Goal: Task Accomplishment & Management: Use online tool/utility

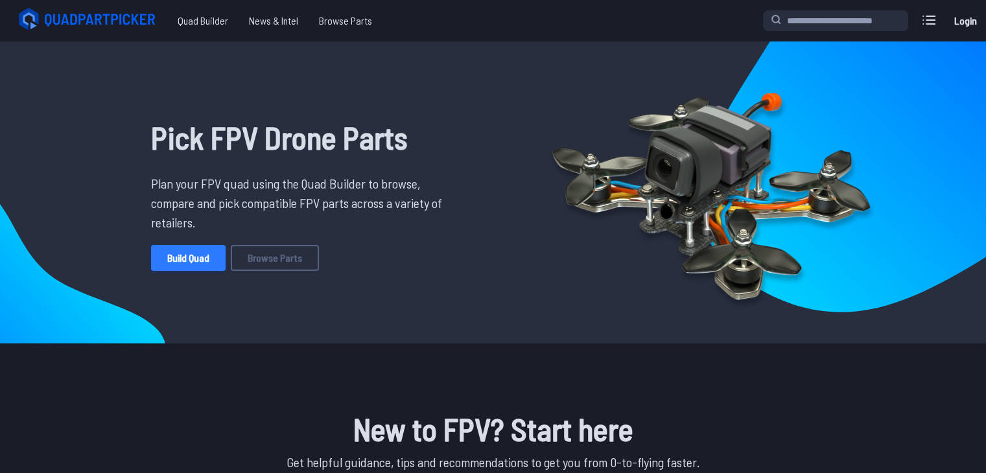
click at [187, 262] on link "Build Quad" at bounding box center [188, 258] width 75 height 26
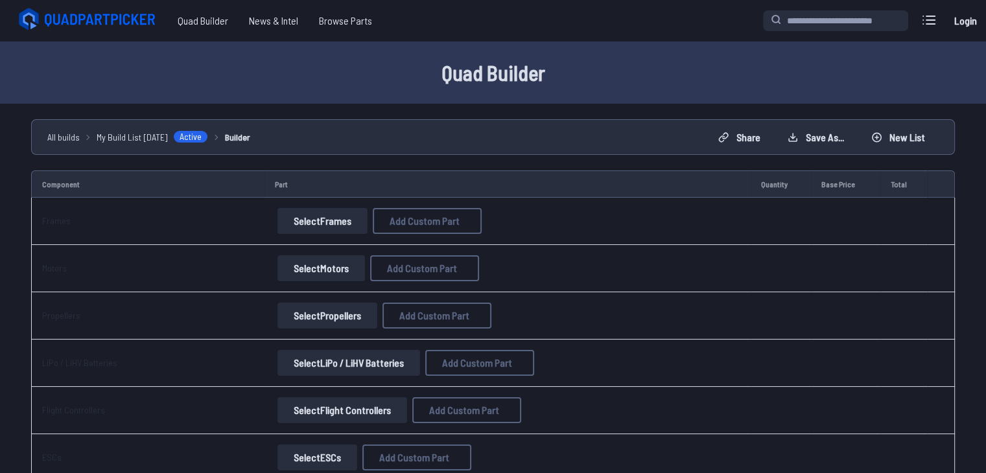
click at [348, 219] on button "Select Frames" at bounding box center [323, 221] width 90 height 26
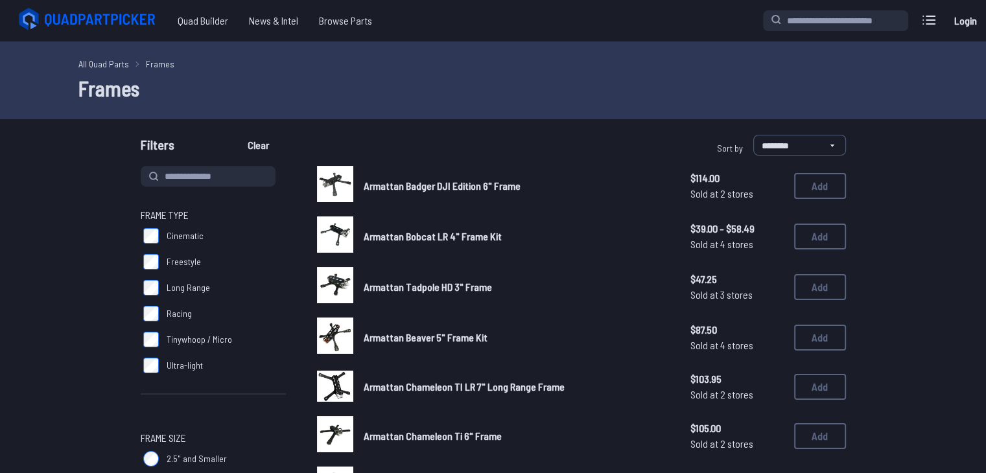
click at [337, 219] on div at bounding box center [335, 235] width 36 height 36
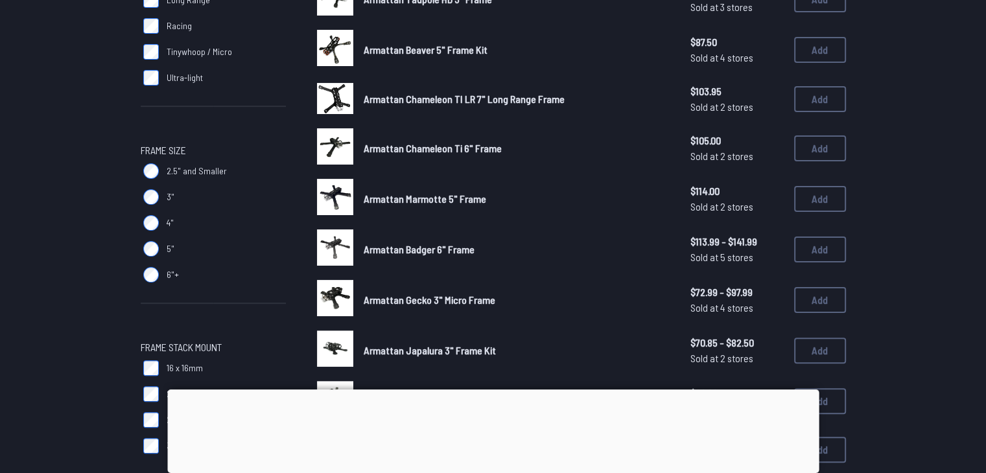
scroll to position [296, 0]
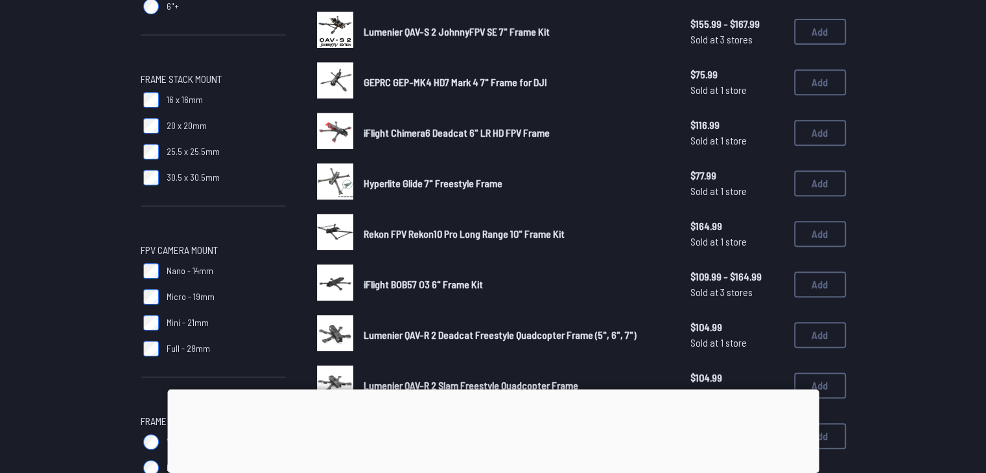
scroll to position [558, 0]
